Goal: Find contact information: Find contact information

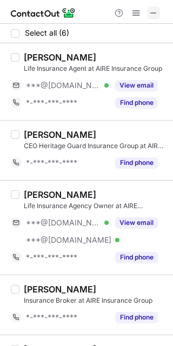
click at [154, 17] on span at bounding box center [153, 13] width 9 height 9
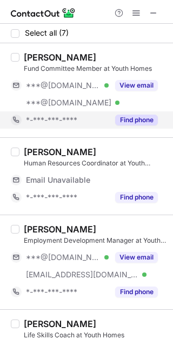
click at [146, 114] on button "Find phone" at bounding box center [136, 119] width 43 height 11
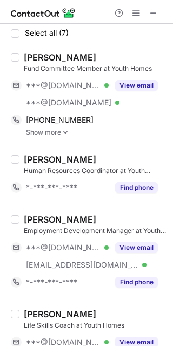
click at [60, 132] on link "Show more" at bounding box center [96, 133] width 140 height 8
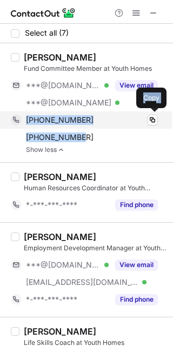
drag, startPoint x: 78, startPoint y: 138, endPoint x: 23, endPoint y: 122, distance: 57.4
click at [23, 122] on div "+19169956378 Copy +18585313312 Copy" at bounding box center [84, 128] width 147 height 35
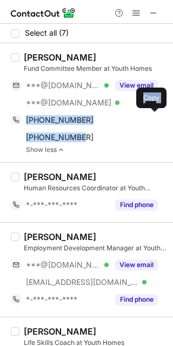
copy div "+19169956378 Copy +18585313312"
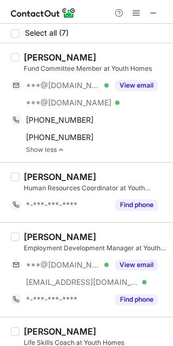
click at [85, 54] on div "Stephanie Byford" at bounding box center [60, 57] width 72 height 11
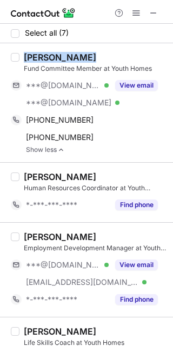
click at [85, 54] on div "Stephanie Byford" at bounding box center [60, 57] width 72 height 11
copy div "Stephanie Byford"
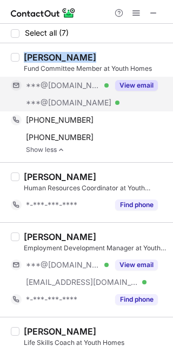
click at [132, 80] on button "View email" at bounding box center [136, 85] width 43 height 11
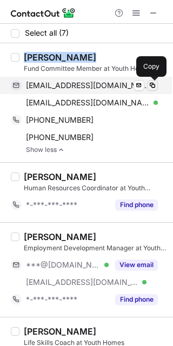
click at [153, 85] on span at bounding box center [152, 85] width 9 height 9
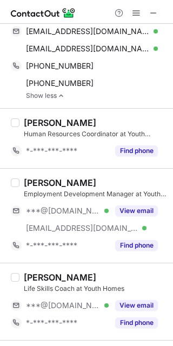
scroll to position [57, 0]
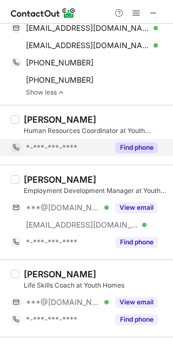
click at [136, 142] on button "Find phone" at bounding box center [136, 147] width 43 height 11
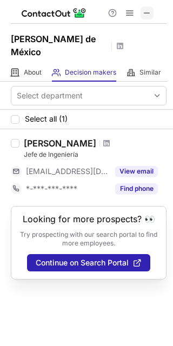
click at [149, 9] on span at bounding box center [147, 13] width 9 height 9
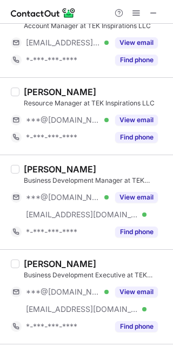
scroll to position [390, 0]
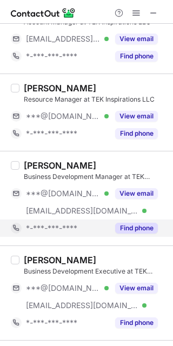
click at [137, 228] on button "Find phone" at bounding box center [136, 227] width 43 height 11
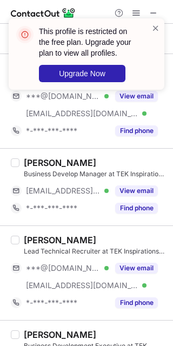
scroll to position [660, 0]
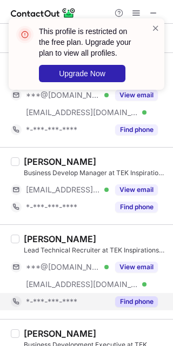
click at [139, 299] on button "Find phone" at bounding box center [136, 301] width 43 height 11
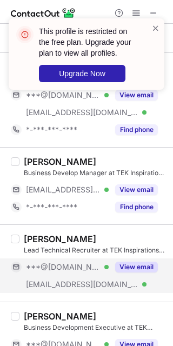
click at [133, 271] on button "View email" at bounding box center [136, 266] width 43 height 11
click at [154, 26] on span at bounding box center [155, 28] width 9 height 11
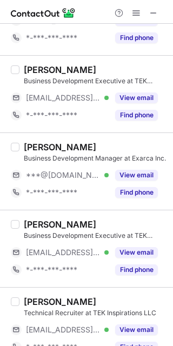
scroll to position [1090, 0]
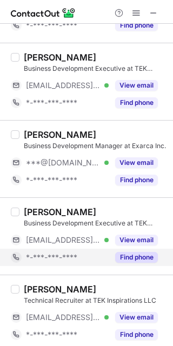
click at [127, 257] on button "Find phone" at bounding box center [136, 257] width 43 height 11
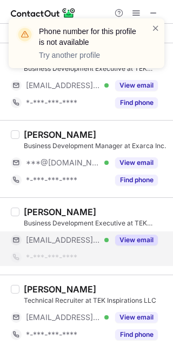
click at [133, 234] on button "View email" at bounding box center [136, 239] width 43 height 11
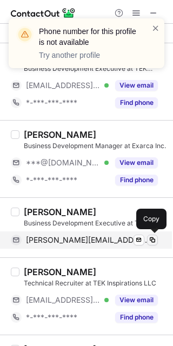
click at [150, 237] on span at bounding box center [152, 239] width 9 height 9
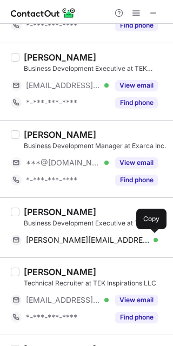
click at [89, 208] on div "Ayush Shringirishi" at bounding box center [60, 211] width 72 height 11
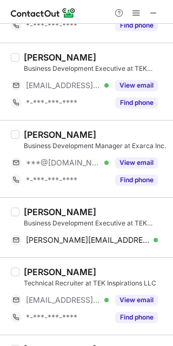
click at [89, 208] on div "Ayush Shringirishi" at bounding box center [60, 211] width 72 height 11
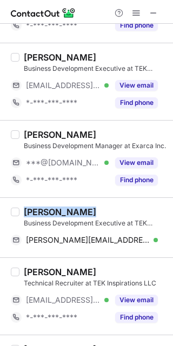
click at [89, 208] on div "Ayush Shringirishi" at bounding box center [60, 211] width 72 height 11
copy div "Ayush Shringirishi"
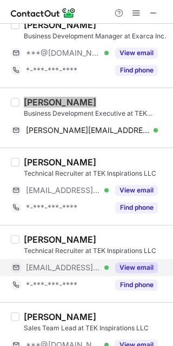
scroll to position [1200, 0]
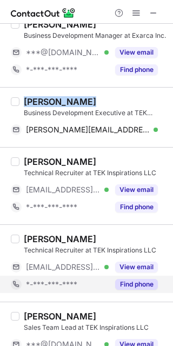
click at [137, 284] on button "Find phone" at bounding box center [136, 284] width 43 height 11
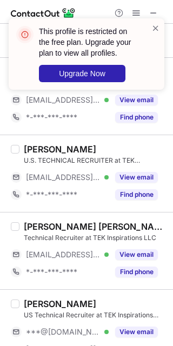
scroll to position [1729, 0]
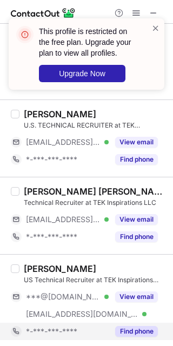
click at [138, 326] on button "Find phone" at bounding box center [136, 331] width 43 height 11
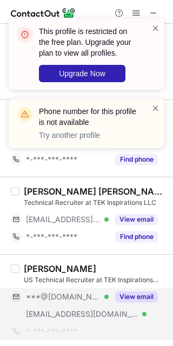
click at [134, 288] on div "View email" at bounding box center [133, 296] width 49 height 17
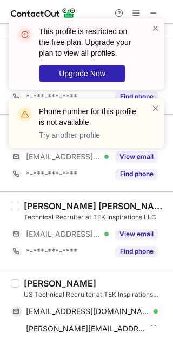
scroll to position [1711, 0]
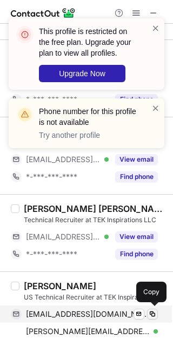
click at [153, 312] on span at bounding box center [152, 313] width 9 height 9
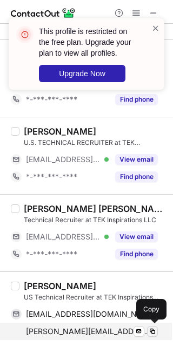
click at [154, 326] on button at bounding box center [152, 331] width 11 height 11
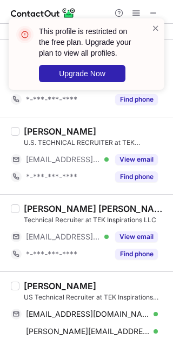
click at [72, 280] on div "Kumar Ujjwal" at bounding box center [60, 285] width 72 height 11
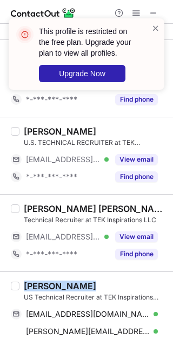
click at [72, 280] on div "Kumar Ujjwal" at bounding box center [60, 285] width 72 height 11
copy div "Kumar Ujjwal"
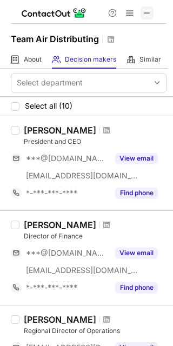
click at [146, 15] on span at bounding box center [147, 13] width 9 height 9
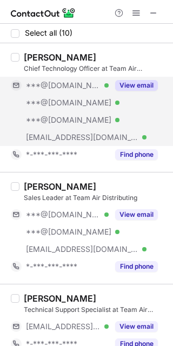
click at [140, 87] on button "View email" at bounding box center [136, 85] width 43 height 11
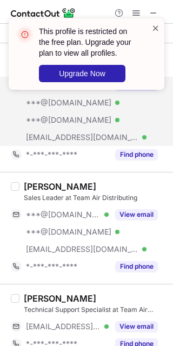
click at [153, 26] on span at bounding box center [155, 28] width 9 height 11
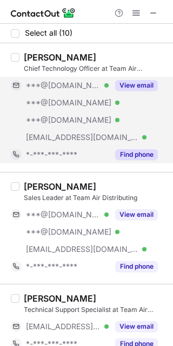
click at [133, 157] on button "Find phone" at bounding box center [136, 154] width 43 height 11
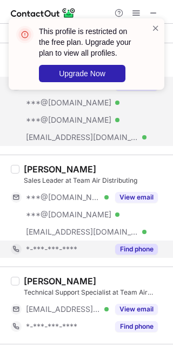
click at [133, 245] on button "Find phone" at bounding box center [136, 249] width 43 height 11
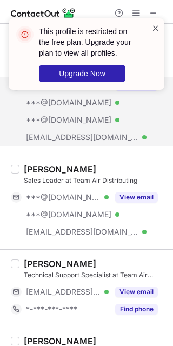
click at [156, 26] on span at bounding box center [155, 28] width 9 height 11
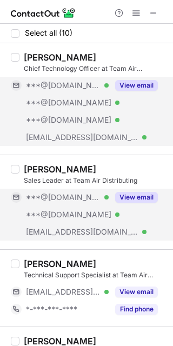
click at [133, 195] on button "View email" at bounding box center [136, 197] width 43 height 11
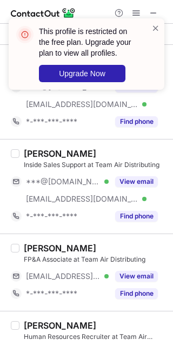
scroll to position [359, 0]
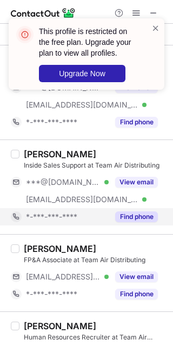
click at [134, 215] on button "Find phone" at bounding box center [136, 216] width 43 height 11
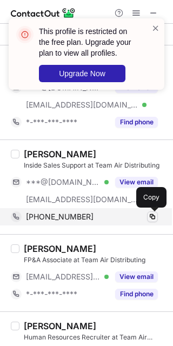
click at [150, 217] on span at bounding box center [152, 216] width 9 height 9
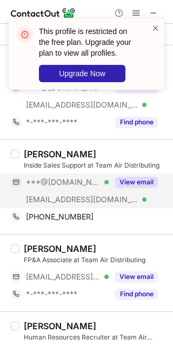
click at [139, 177] on button "View email" at bounding box center [136, 182] width 43 height 11
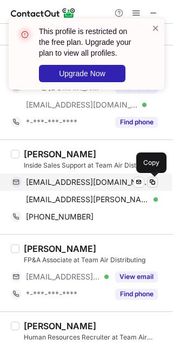
click at [148, 180] on span at bounding box center [152, 182] width 9 height 9
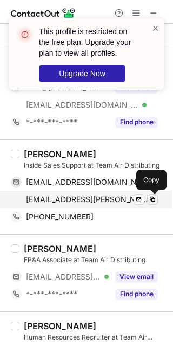
click at [154, 202] on span at bounding box center [152, 199] width 9 height 9
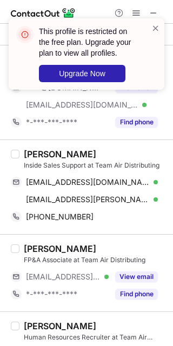
click at [77, 153] on div "Mark Marchan" at bounding box center [60, 154] width 72 height 11
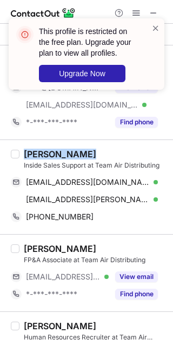
click at [77, 153] on div "Mark Marchan" at bounding box center [60, 154] width 72 height 11
copy div "Mark Marchan"
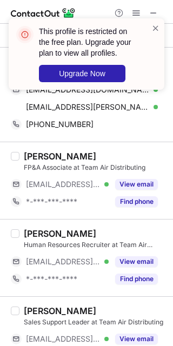
scroll to position [473, 0]
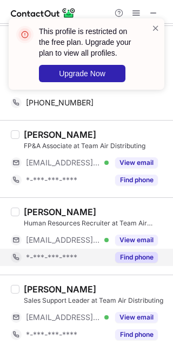
click at [123, 252] on button "Find phone" at bounding box center [136, 257] width 43 height 11
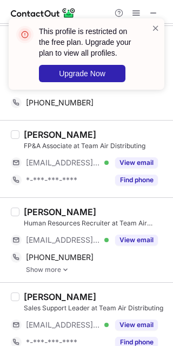
click at [65, 266] on img at bounding box center [65, 270] width 6 height 8
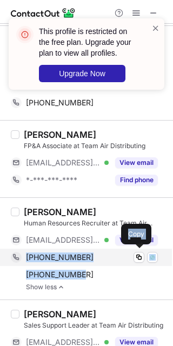
drag, startPoint x: 80, startPoint y: 274, endPoint x: 22, endPoint y: 258, distance: 60.0
click at [22, 258] on div "+16156367790 Copy WhatsApp +16153302181 Copy WhatsApp" at bounding box center [84, 265] width 147 height 35
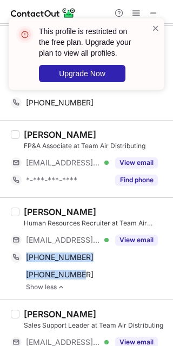
copy div "+16156367790 Copy WhatsApp +16153302181"
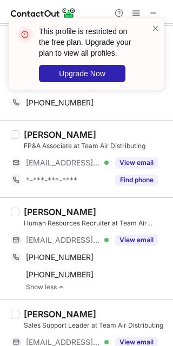
click at [77, 210] on div "Ryan Densmore" at bounding box center [60, 211] width 72 height 11
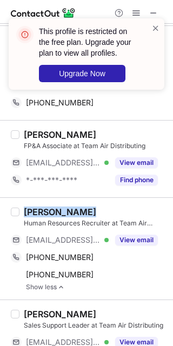
click at [77, 210] on div "Ryan Densmore" at bounding box center [60, 211] width 72 height 11
copy div "Ryan Densmore"
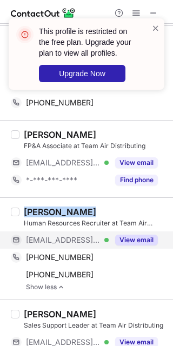
click at [133, 241] on button "View email" at bounding box center [136, 239] width 43 height 11
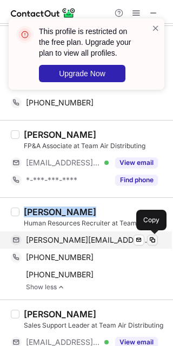
click at [153, 238] on span at bounding box center [152, 239] width 9 height 9
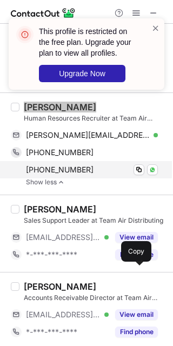
scroll to position [579, 0]
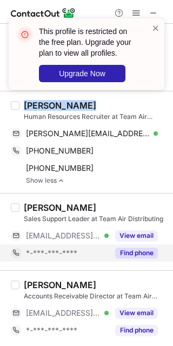
click at [133, 256] on button "Find phone" at bounding box center [136, 252] width 43 height 11
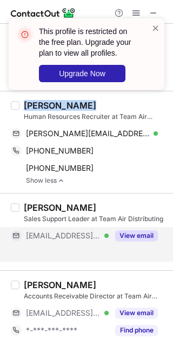
scroll to position [562, 0]
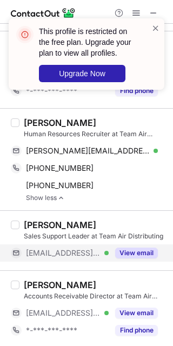
click at [131, 235] on div "Sales Support Leader at Team Air Distributing" at bounding box center [95, 236] width 143 height 10
click at [133, 251] on button "View email" at bounding box center [136, 252] width 43 height 11
click at [153, 28] on span at bounding box center [155, 28] width 9 height 11
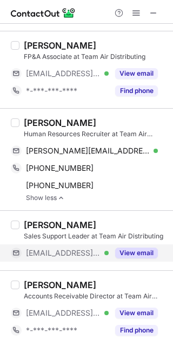
click at [130, 249] on button "View email" at bounding box center [136, 252] width 43 height 11
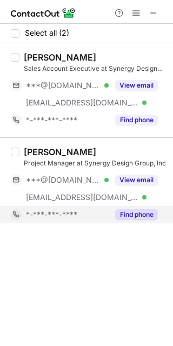
click at [134, 211] on button "Find phone" at bounding box center [136, 214] width 43 height 11
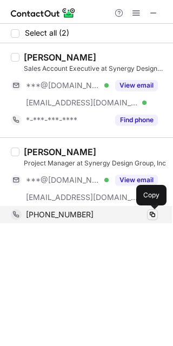
click at [151, 214] on span at bounding box center [152, 214] width 9 height 9
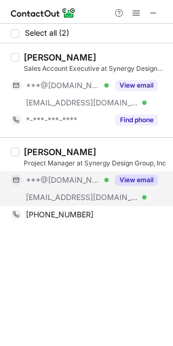
click at [132, 178] on button "View email" at bounding box center [136, 179] width 43 height 11
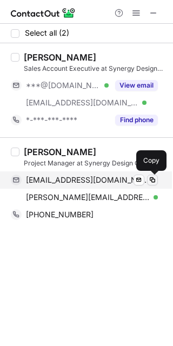
click at [152, 176] on span at bounding box center [152, 180] width 9 height 9
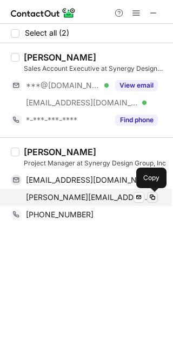
click at [152, 196] on span at bounding box center [152, 197] width 9 height 9
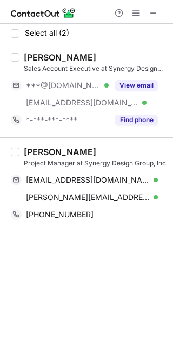
click at [65, 156] on div "Hannah Wise" at bounding box center [60, 151] width 72 height 11
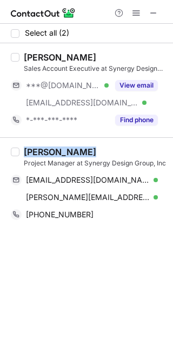
click at [65, 156] on div "Hannah Wise" at bounding box center [60, 151] width 72 height 11
copy div "Hannah Wise"
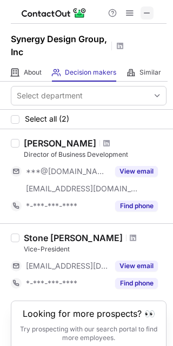
click at [143, 9] on span at bounding box center [147, 13] width 9 height 9
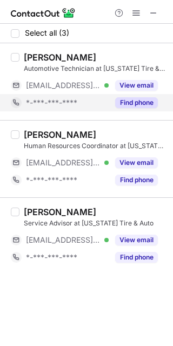
click at [138, 105] on button "Find phone" at bounding box center [136, 102] width 43 height 11
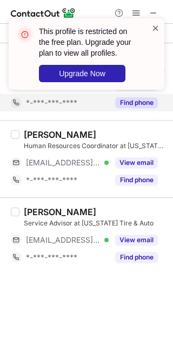
click at [155, 29] on span at bounding box center [155, 28] width 9 height 11
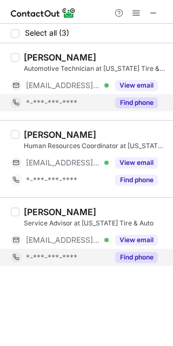
click at [124, 254] on button "Find phone" at bounding box center [136, 257] width 43 height 11
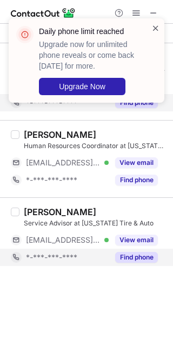
click at [155, 28] on span at bounding box center [155, 28] width 9 height 11
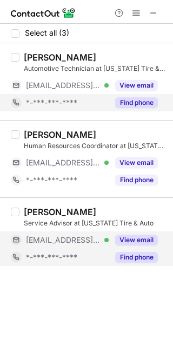
click at [125, 235] on button "View email" at bounding box center [136, 239] width 43 height 11
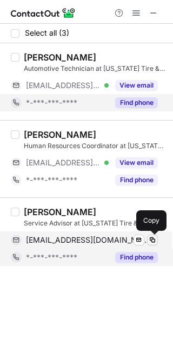
click at [153, 237] on span at bounding box center [152, 239] width 9 height 9
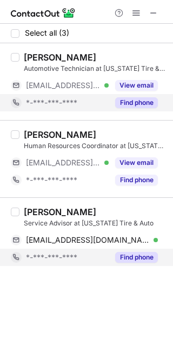
click at [79, 215] on div "Zachary Dolson" at bounding box center [60, 211] width 72 height 11
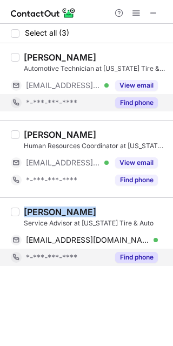
click at [79, 215] on div "Zachary Dolson" at bounding box center [60, 211] width 72 height 11
copy div "Zachary Dolson"
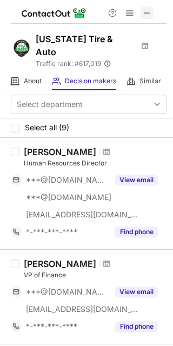
click at [147, 12] on span at bounding box center [147, 13] width 9 height 9
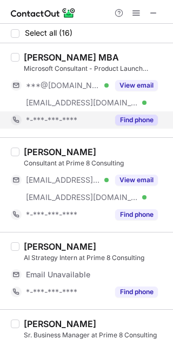
click at [138, 122] on button "Find phone" at bounding box center [136, 119] width 43 height 11
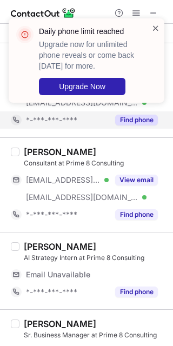
click at [154, 27] on span at bounding box center [155, 28] width 9 height 11
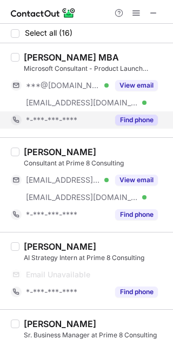
click at [138, 13] on span at bounding box center [136, 13] width 9 height 9
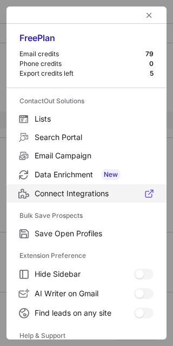
scroll to position [104, 0]
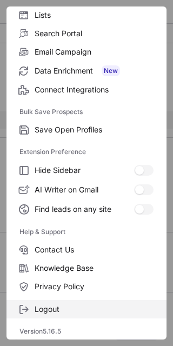
click at [39, 306] on span "Logout" at bounding box center [94, 309] width 119 height 10
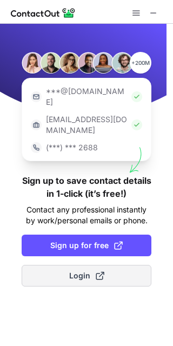
click at [73, 270] on span "Login" at bounding box center [86, 275] width 35 height 11
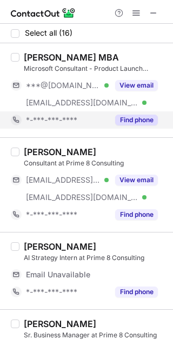
click at [126, 120] on button "Find phone" at bounding box center [136, 119] width 43 height 11
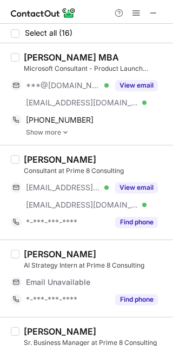
click at [56, 129] on link "Show more" at bounding box center [96, 133] width 140 height 8
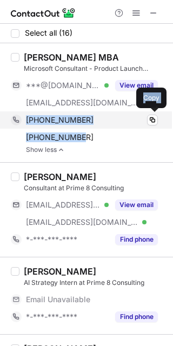
drag, startPoint x: 81, startPoint y: 140, endPoint x: 18, endPoint y: 123, distance: 65.4
click at [18, 123] on div "[PHONE_NUMBER] Copy [PHONE_NUMBER] Copy" at bounding box center [84, 128] width 147 height 35
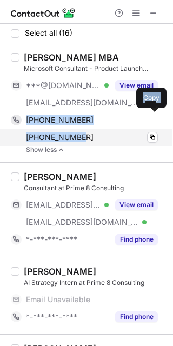
copy div "[PHONE_NUMBER] Copy [PHONE_NUMBER]"
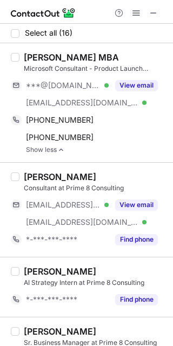
click at [62, 52] on div "[PERSON_NAME] MBA" at bounding box center [71, 57] width 95 height 11
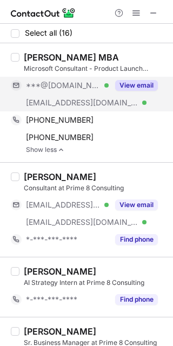
click at [138, 85] on button "View email" at bounding box center [136, 85] width 43 height 11
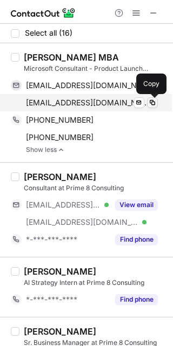
click at [157, 99] on button at bounding box center [152, 102] width 11 height 11
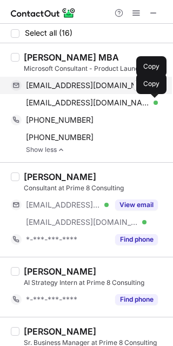
click at [151, 85] on span at bounding box center [152, 85] width 9 height 9
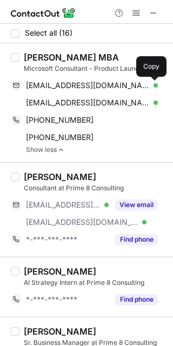
click at [67, 55] on div "[PERSON_NAME] MBA" at bounding box center [71, 57] width 95 height 11
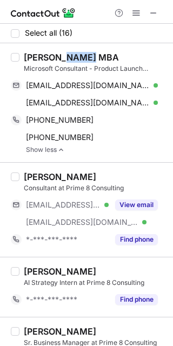
click at [67, 55] on div "Shivani Bhana MBA" at bounding box center [71, 57] width 95 height 11
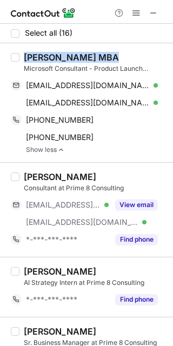
click at [67, 55] on div "Shivani Bhana MBA" at bounding box center [71, 57] width 95 height 11
copy div "Shivani Bhana MBA"
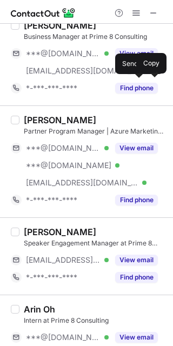
scroll to position [489, 0]
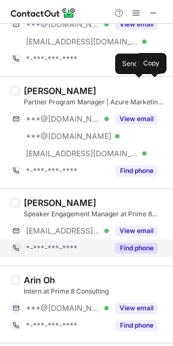
click at [137, 250] on button "Find phone" at bounding box center [136, 247] width 43 height 11
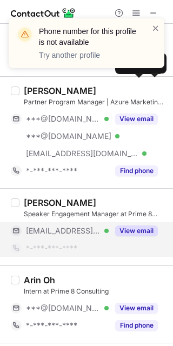
click at [135, 225] on button "View email" at bounding box center [136, 230] width 43 height 11
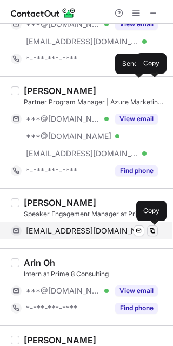
click at [153, 231] on span at bounding box center [152, 230] width 9 height 9
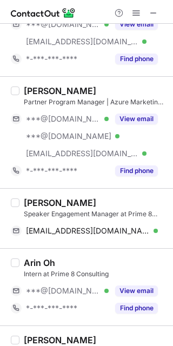
click at [73, 199] on div "Crysta Castillo" at bounding box center [60, 202] width 72 height 11
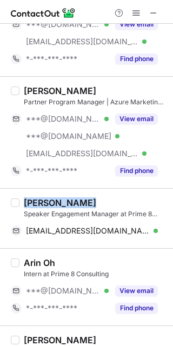
click at [73, 199] on div "Crysta Castillo" at bounding box center [60, 202] width 72 height 11
copy div "Crysta Castillo"
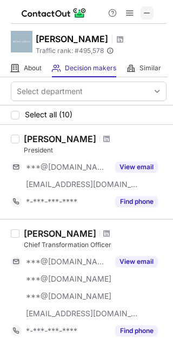
click at [144, 17] on span at bounding box center [147, 13] width 9 height 9
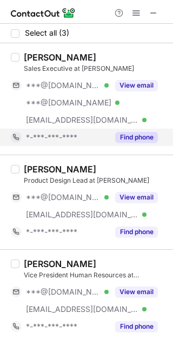
click at [130, 136] on button "Find phone" at bounding box center [136, 137] width 43 height 11
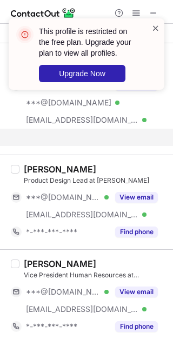
click at [153, 27] on span at bounding box center [155, 28] width 9 height 11
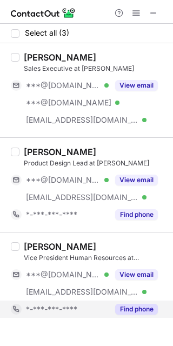
click at [133, 311] on button "Find phone" at bounding box center [136, 308] width 43 height 11
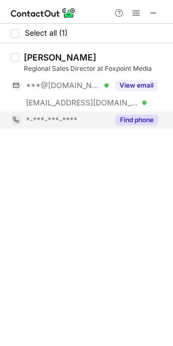
click at [126, 119] on button "Find phone" at bounding box center [136, 119] width 43 height 11
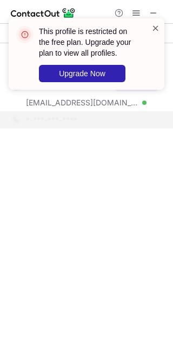
click at [153, 26] on span at bounding box center [155, 28] width 9 height 11
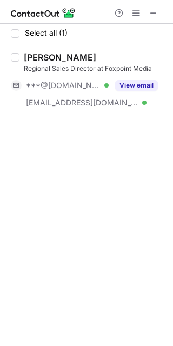
click at [129, 86] on button "View email" at bounding box center [136, 85] width 43 height 11
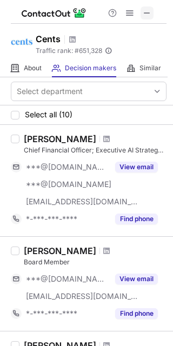
click at [145, 11] on span at bounding box center [147, 13] width 9 height 9
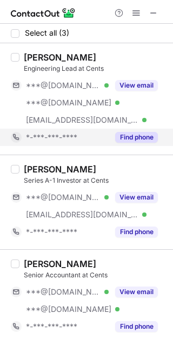
click at [139, 132] on button "Find phone" at bounding box center [136, 137] width 43 height 11
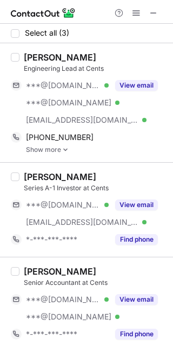
click at [63, 150] on img at bounding box center [65, 150] width 6 height 8
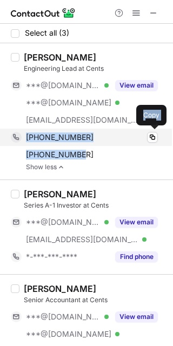
drag, startPoint x: 80, startPoint y: 156, endPoint x: 23, endPoint y: 136, distance: 60.8
click at [23, 136] on div "+19047107065 Copy +15417319027 Copy" at bounding box center [84, 146] width 147 height 35
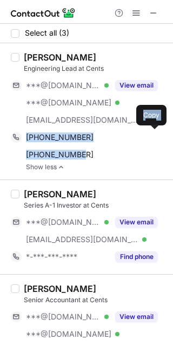
copy div "+19047107065 Copy +15417319027"
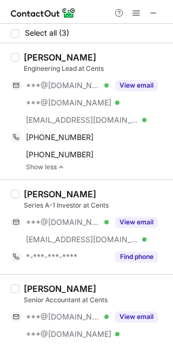
click at [80, 59] on div "Mitchell Garcia" at bounding box center [60, 57] width 72 height 11
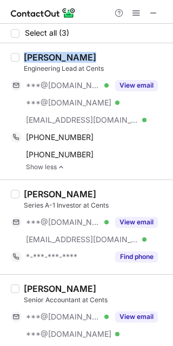
click at [80, 59] on div "Mitchell Garcia" at bounding box center [60, 57] width 72 height 11
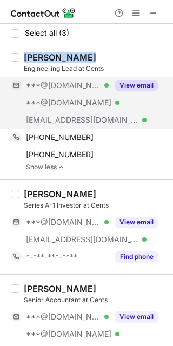
click at [144, 80] on button "View email" at bounding box center [136, 85] width 43 height 11
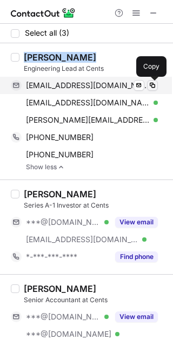
click at [150, 84] on span at bounding box center [152, 85] width 9 height 9
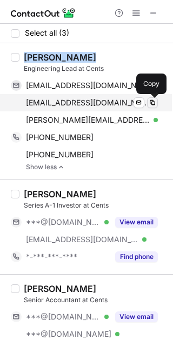
click at [157, 103] on button at bounding box center [152, 102] width 11 height 11
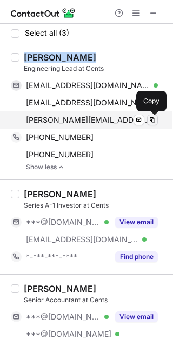
click at [149, 122] on span at bounding box center [152, 120] width 9 height 9
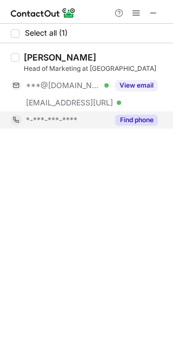
click at [130, 124] on button "Find phone" at bounding box center [136, 119] width 43 height 11
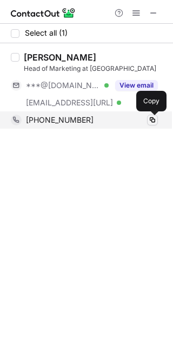
click at [157, 118] on button at bounding box center [152, 119] width 11 height 11
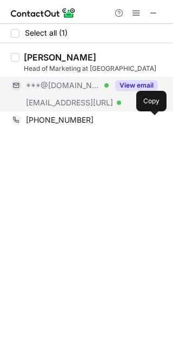
click at [129, 91] on div "View email" at bounding box center [133, 85] width 49 height 17
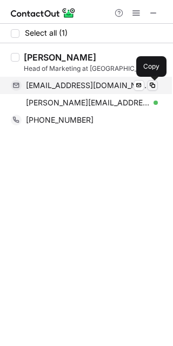
click at [152, 87] on span at bounding box center [152, 85] width 9 height 9
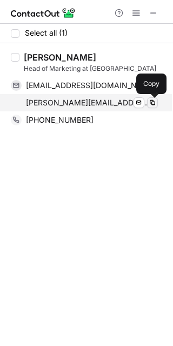
click at [153, 104] on span at bounding box center [152, 102] width 9 height 9
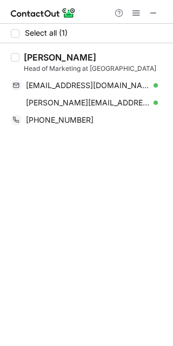
click at [57, 56] on div "Kevin Em" at bounding box center [60, 57] width 72 height 11
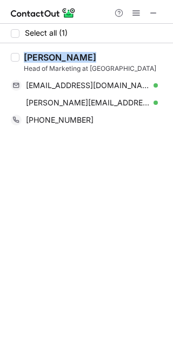
click at [57, 56] on div "Kevin Em" at bounding box center [60, 57] width 72 height 11
copy div "Kevin Em"
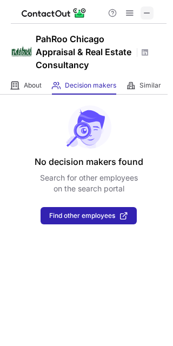
click at [149, 14] on span at bounding box center [147, 13] width 9 height 9
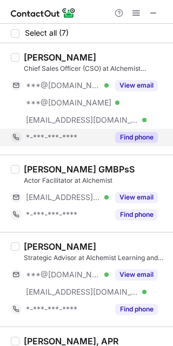
click at [131, 132] on button "Find phone" at bounding box center [136, 137] width 43 height 11
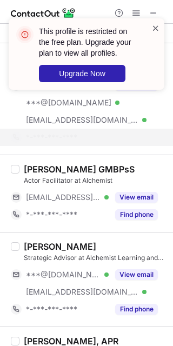
click at [154, 25] on span at bounding box center [155, 28] width 9 height 11
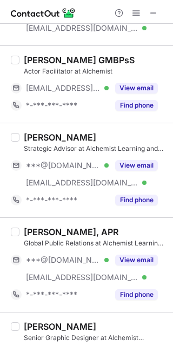
scroll to position [85, 0]
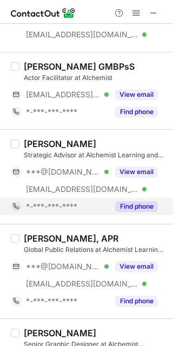
click at [124, 208] on button "Find phone" at bounding box center [136, 206] width 43 height 11
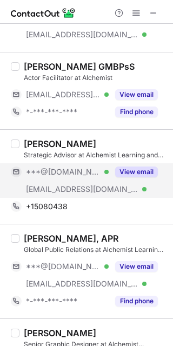
click at [146, 168] on button "View email" at bounding box center [136, 171] width 43 height 11
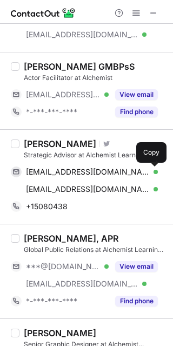
click at [147, 168] on button at bounding box center [152, 171] width 11 height 11
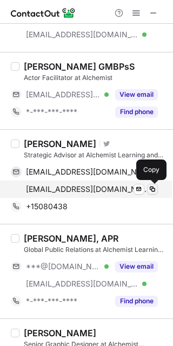
click at [153, 186] on span at bounding box center [152, 189] width 9 height 9
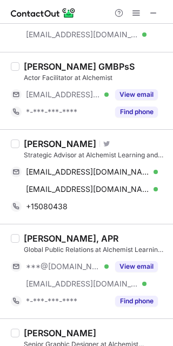
click at [84, 140] on div "Erica Stritch Schultz" at bounding box center [60, 143] width 72 height 11
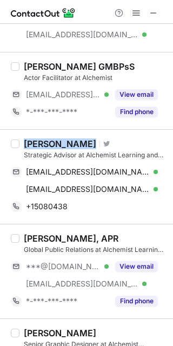
click at [84, 140] on div "Erica Stritch Schultz" at bounding box center [60, 143] width 72 height 11
copy div "Erica Stritch Schultz"
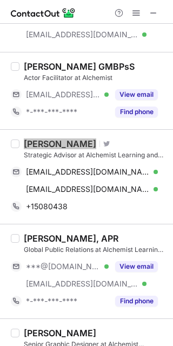
scroll to position [153, 0]
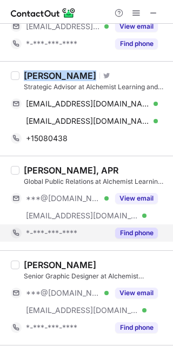
click at [134, 229] on button "Find phone" at bounding box center [136, 232] width 43 height 11
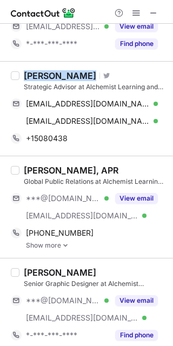
click at [62, 241] on img at bounding box center [65, 245] width 6 height 8
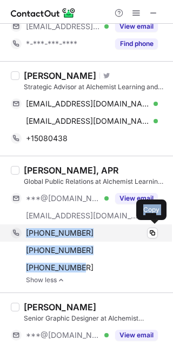
drag, startPoint x: 82, startPoint y: 267, endPoint x: 24, endPoint y: 232, distance: 68.1
click at [24, 232] on div "+13038187905 Copy +14422868963 Copy +18587486998 Copy" at bounding box center [84, 250] width 147 height 52
copy div "+13038187905 Copy +14422868963 Copy +18587486998"
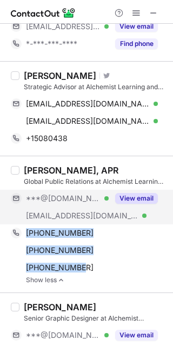
click at [144, 193] on button "View email" at bounding box center [136, 198] width 43 height 11
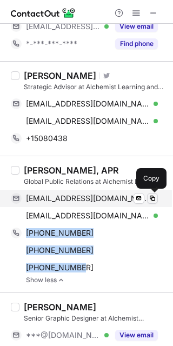
click at [149, 196] on span at bounding box center [152, 198] width 9 height 9
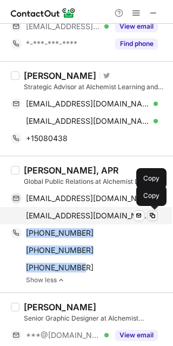
click at [151, 211] on span at bounding box center [152, 215] width 9 height 9
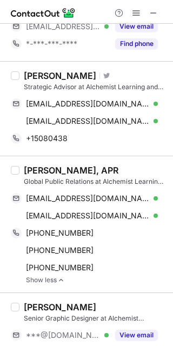
click at [60, 172] on div "Aly Jamison, APR" at bounding box center [71, 170] width 95 height 11
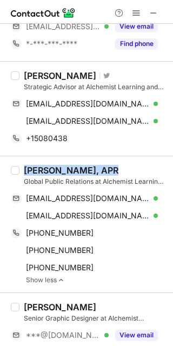
click at [60, 172] on div "Aly Jamison, APR" at bounding box center [71, 170] width 95 height 11
copy div "Aly Jamison, APR"
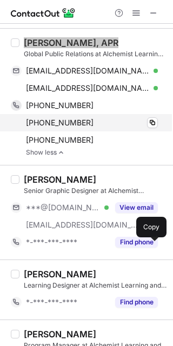
scroll to position [365, 0]
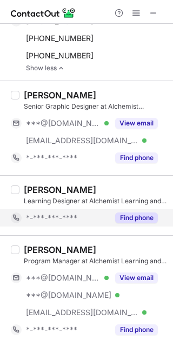
click at [131, 217] on button "Find phone" at bounding box center [136, 217] width 43 height 11
